Goal: Task Accomplishment & Management: Use online tool/utility

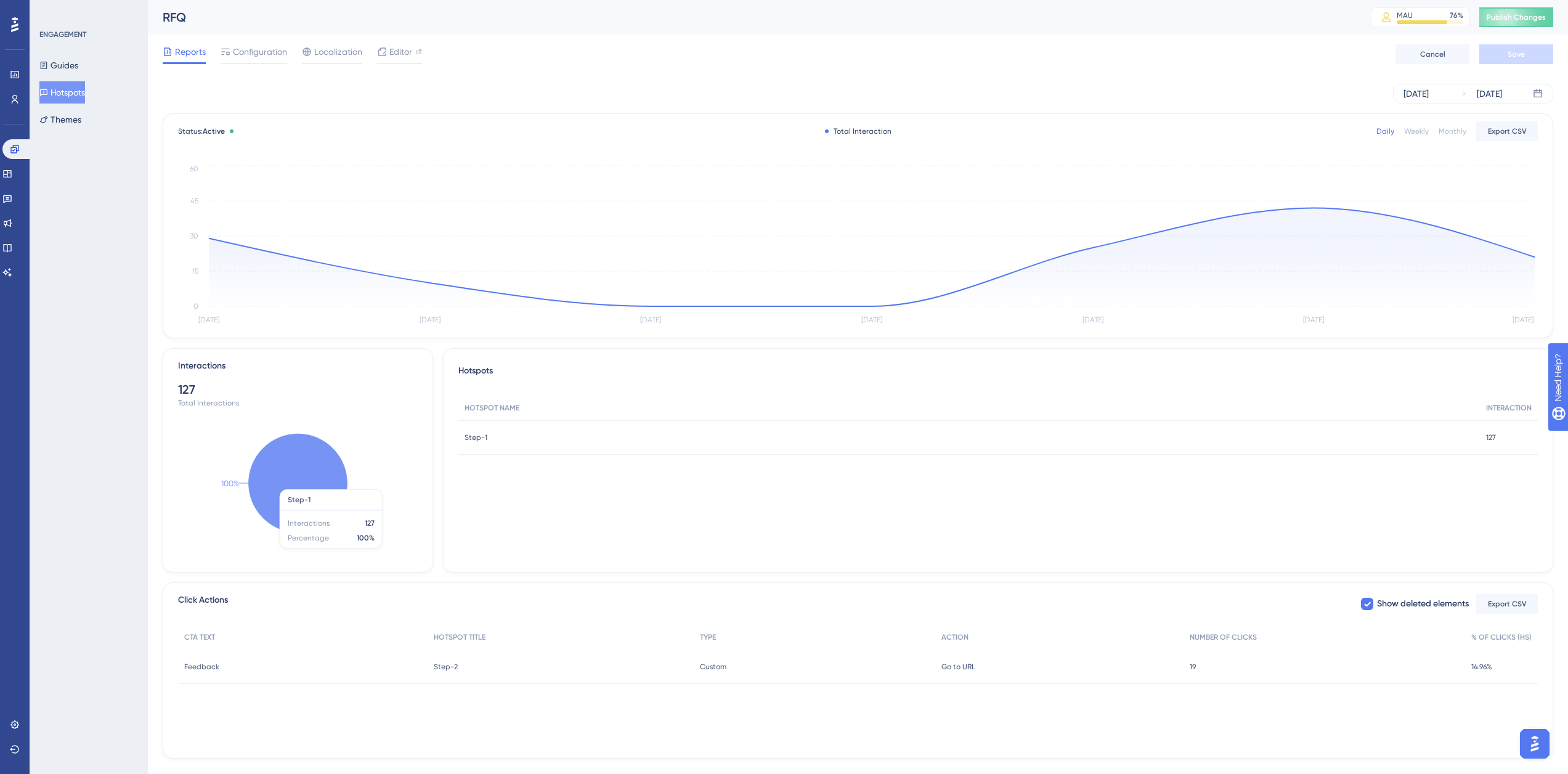
click at [74, 96] on button "Hotspots" at bounding box center [62, 92] width 46 height 22
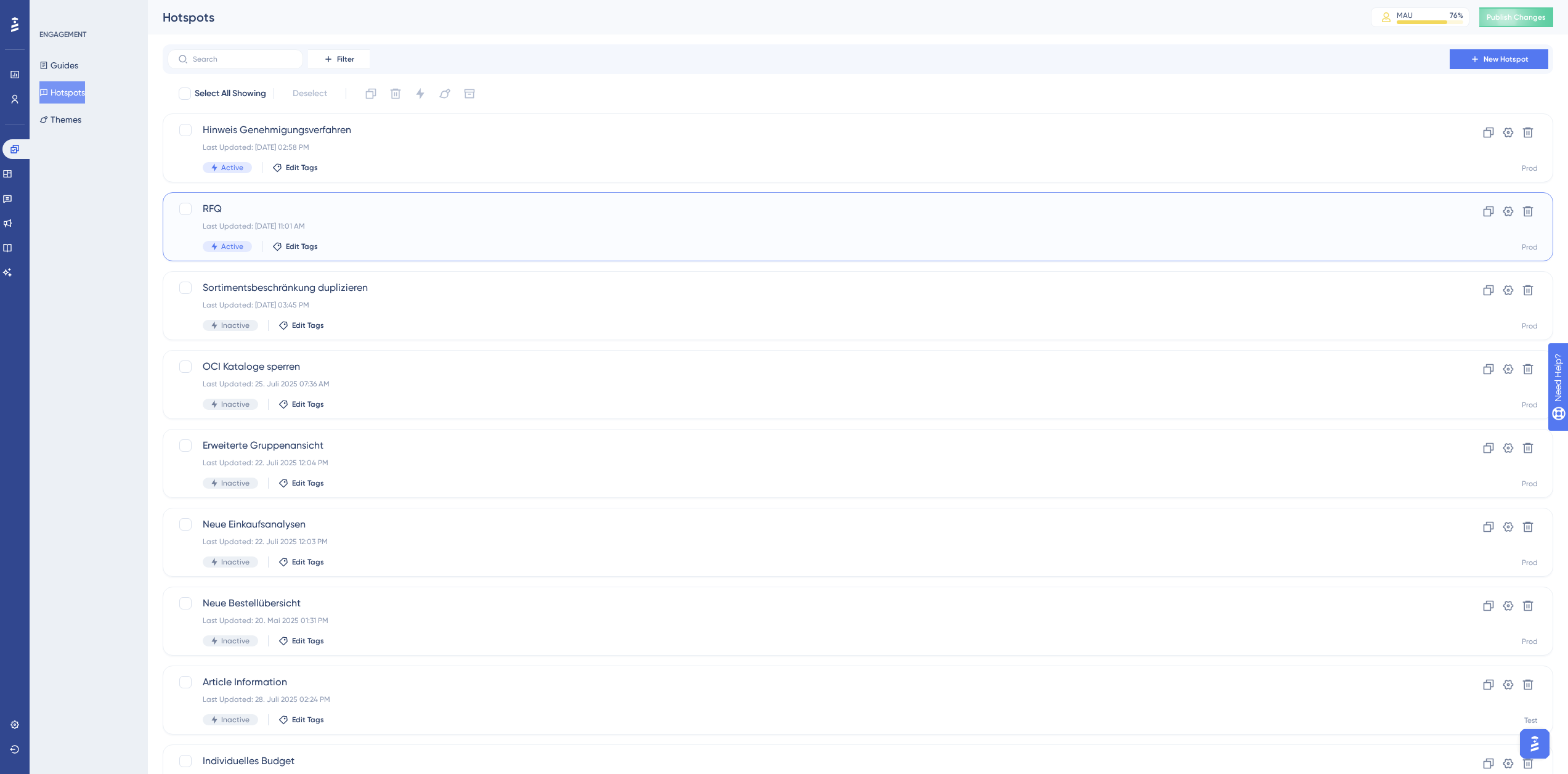
click at [307, 217] on div "RFQ Last Updated: [DATE] 11:01 AM Active Edit Tags" at bounding box center [809, 227] width 1212 height 51
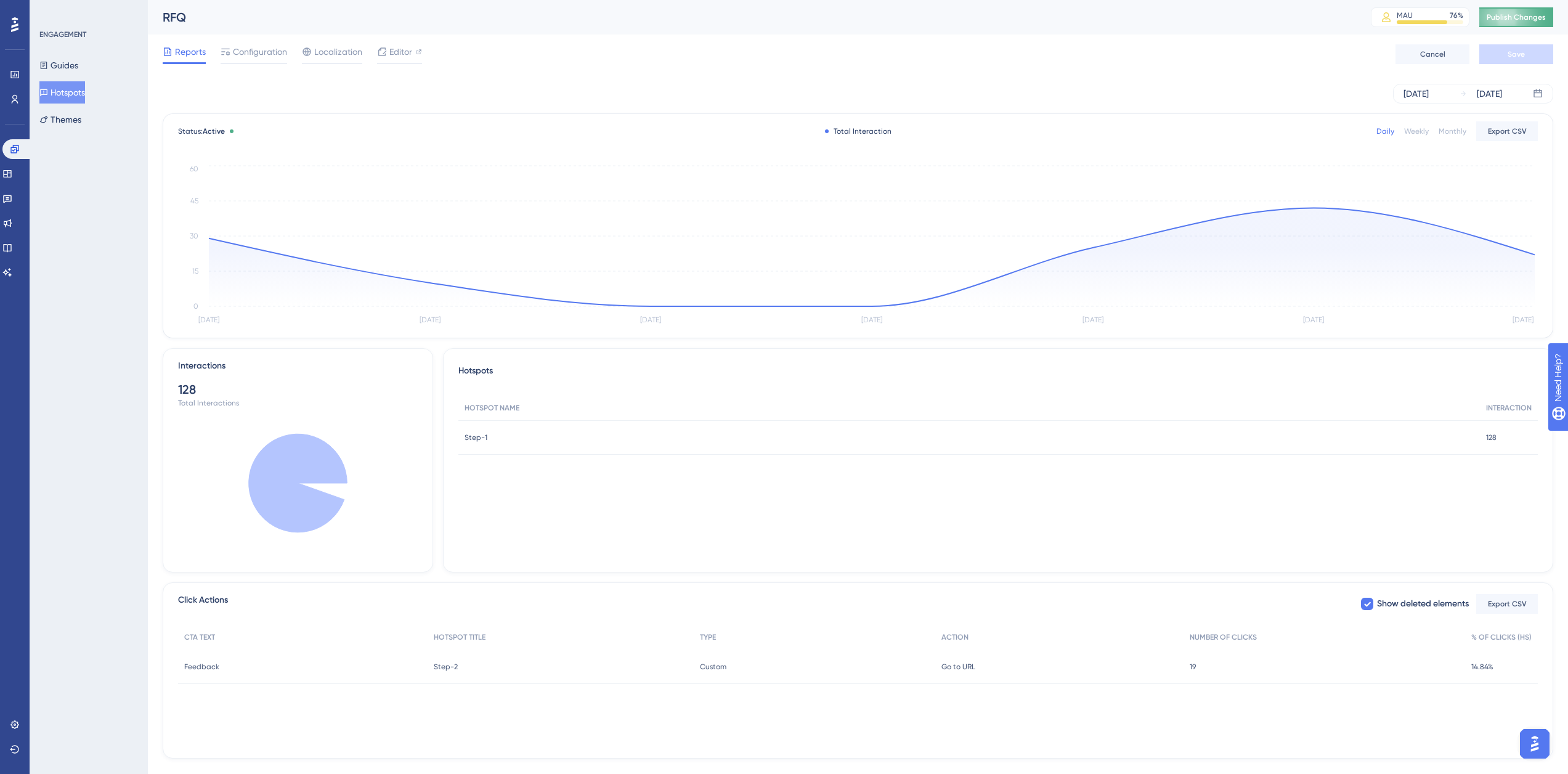
click at [1505, 20] on span "Publish Changes" at bounding box center [1516, 17] width 59 height 10
click at [397, 53] on span "Editor" at bounding box center [401, 52] width 23 height 15
click at [1504, 22] on button "Publish Changes" at bounding box center [1517, 17] width 74 height 20
